Goal: Task Accomplishment & Management: Manage account settings

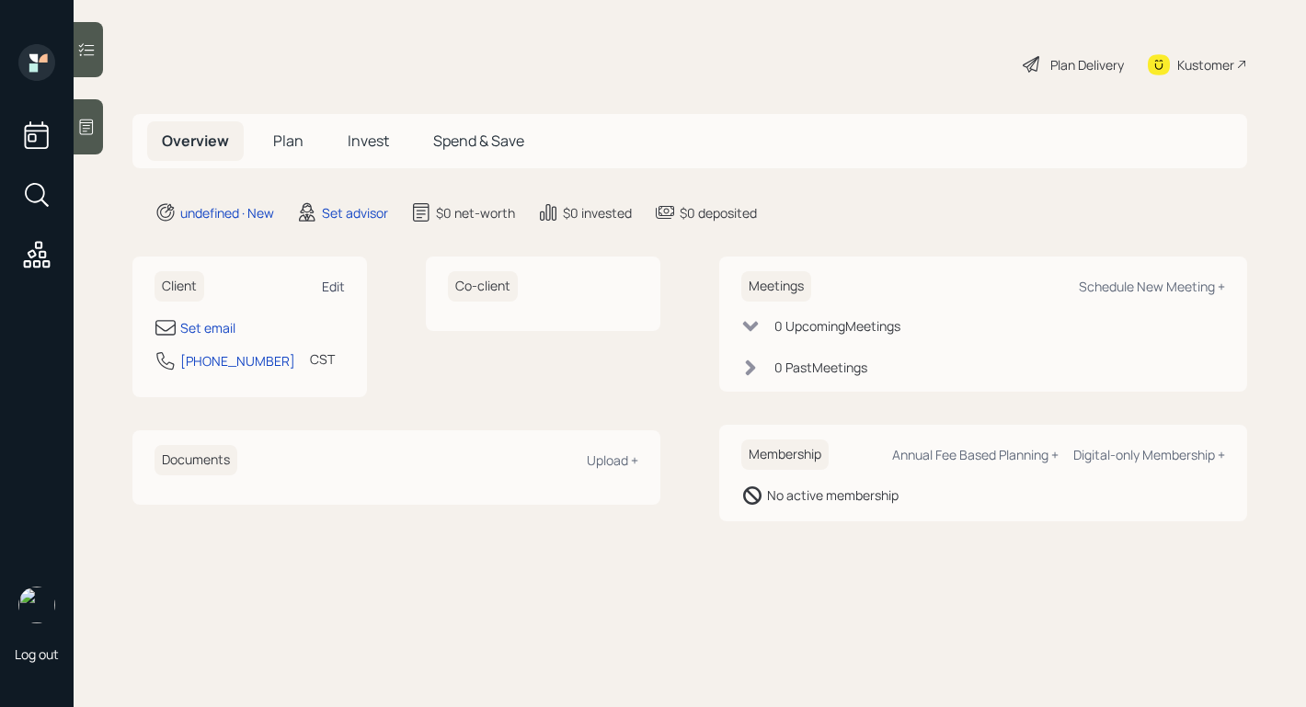
click at [341, 287] on div "Edit" at bounding box center [333, 286] width 23 height 17
select select "America/Chicago"
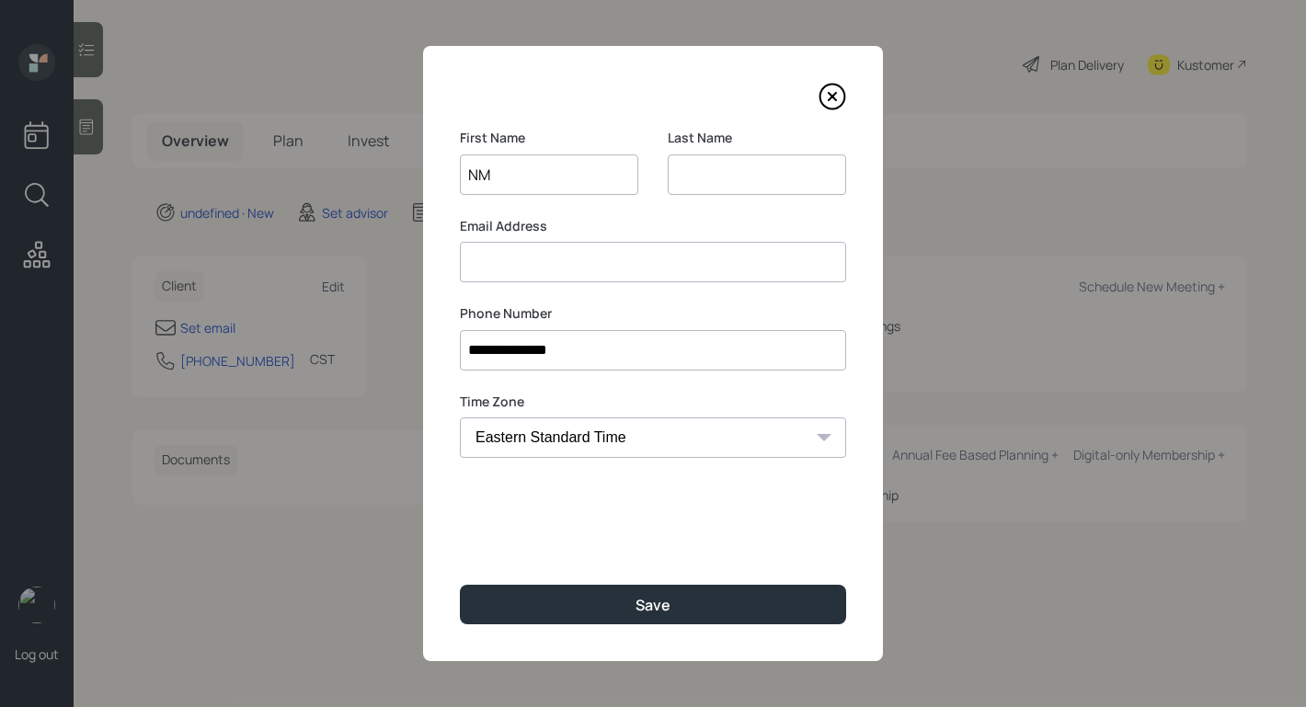
type input "N"
type input "Maria"
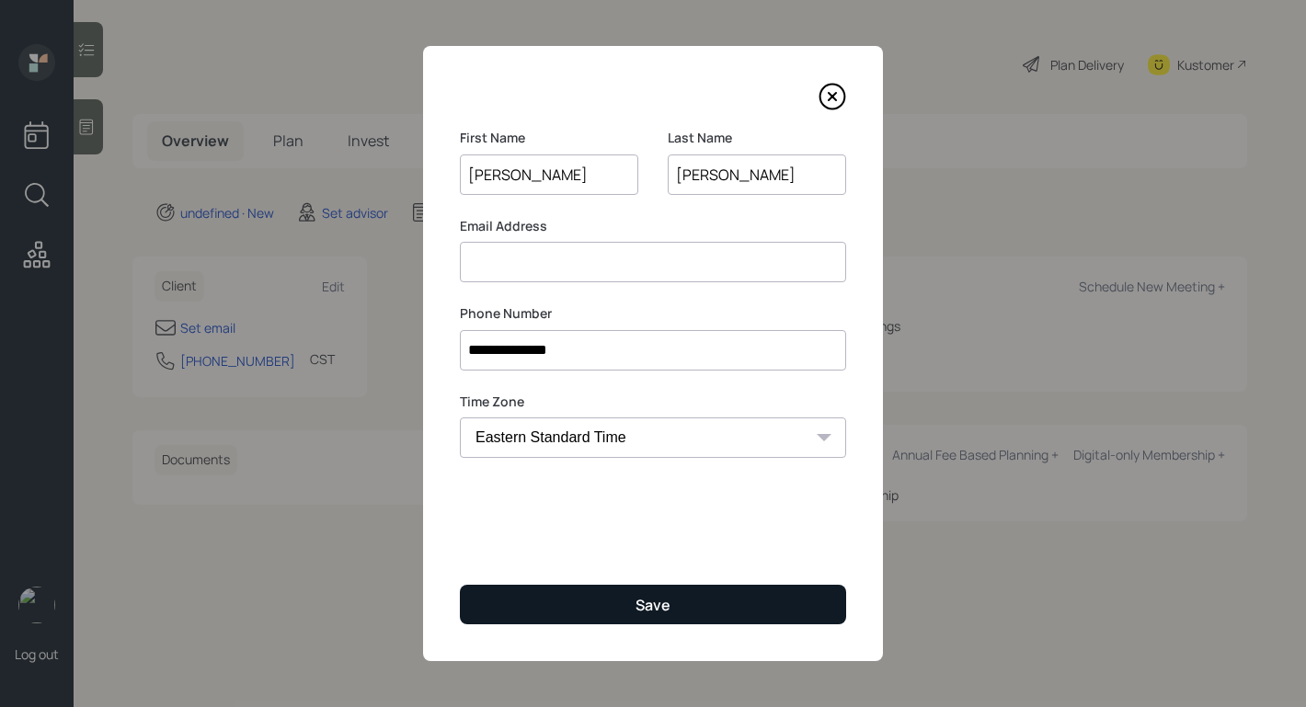
type input "Hart"
click at [584, 593] on button "Save" at bounding box center [653, 605] width 386 height 40
